Goal: Information Seeking & Learning: Learn about a topic

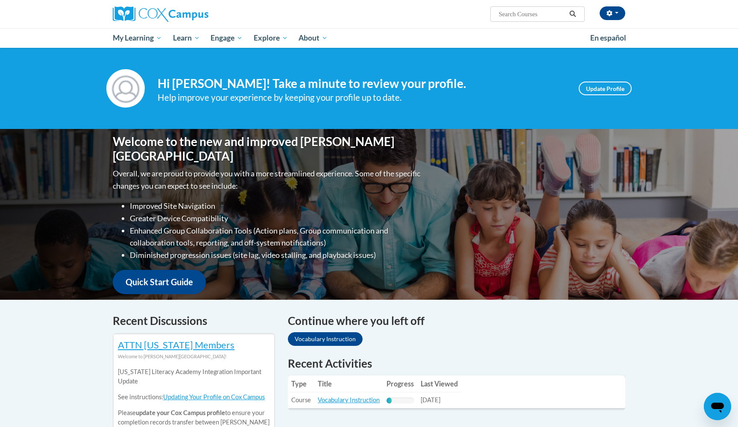
click at [331, 337] on link "Vocabulary Instruction" at bounding box center [325, 339] width 75 height 14
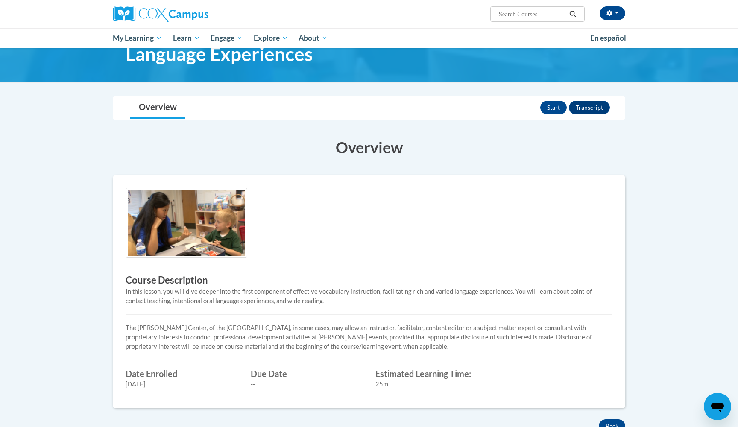
scroll to position [57, 0]
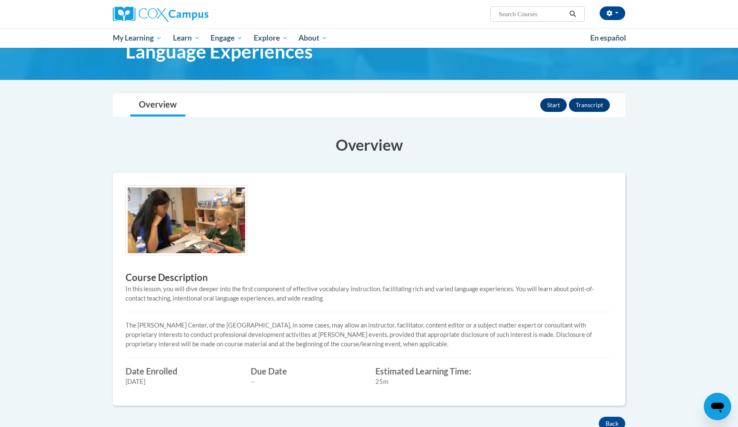
click at [553, 102] on button "Start" at bounding box center [553, 105] width 26 height 14
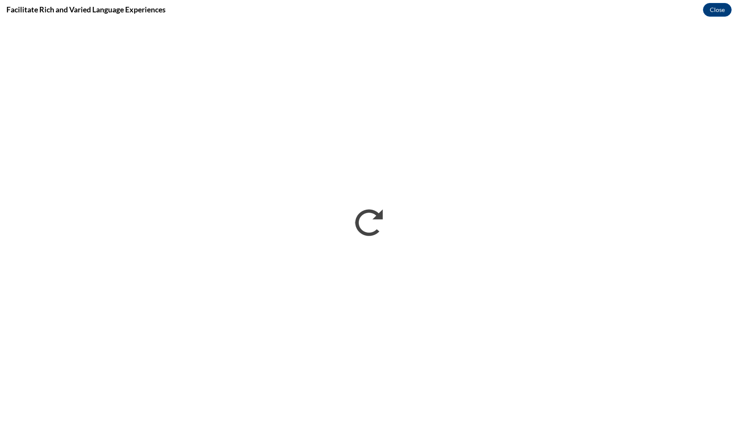
scroll to position [0, 0]
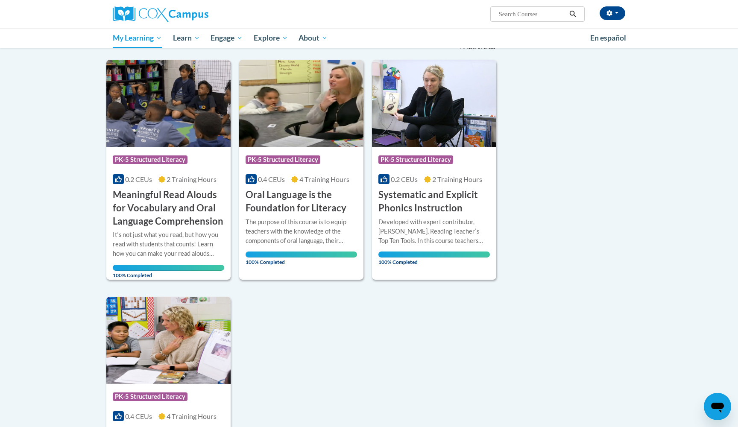
scroll to position [170, 0]
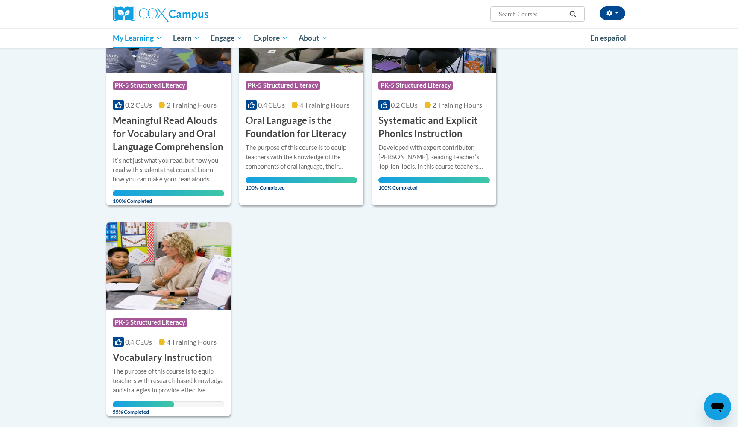
click at [190, 325] on div "Course Category: PK-5 Structured Literacy" at bounding box center [168, 323] width 111 height 19
